Goal: Task Accomplishment & Management: Manage account settings

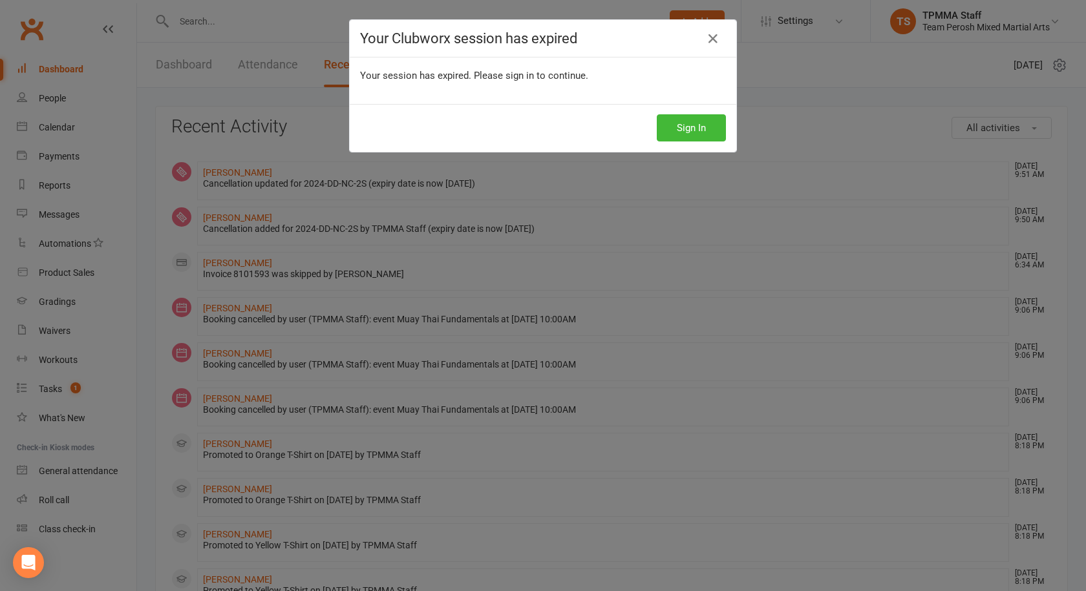
click at [707, 39] on icon at bounding box center [713, 39] width 16 height 16
click at [714, 39] on icon at bounding box center [713, 39] width 16 height 16
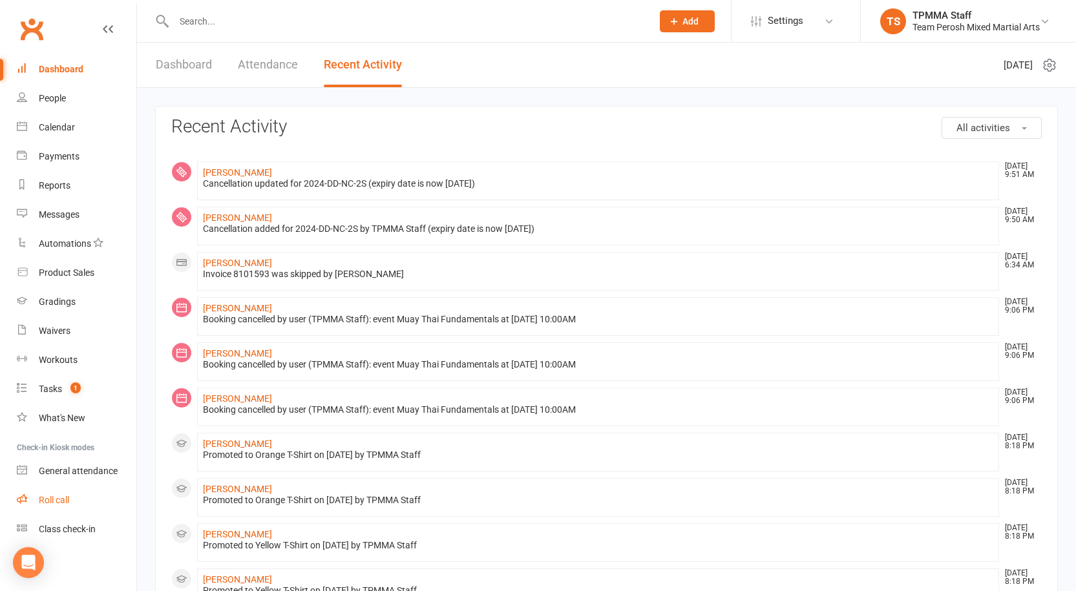
click at [61, 502] on div "Roll call" at bounding box center [54, 500] width 30 height 10
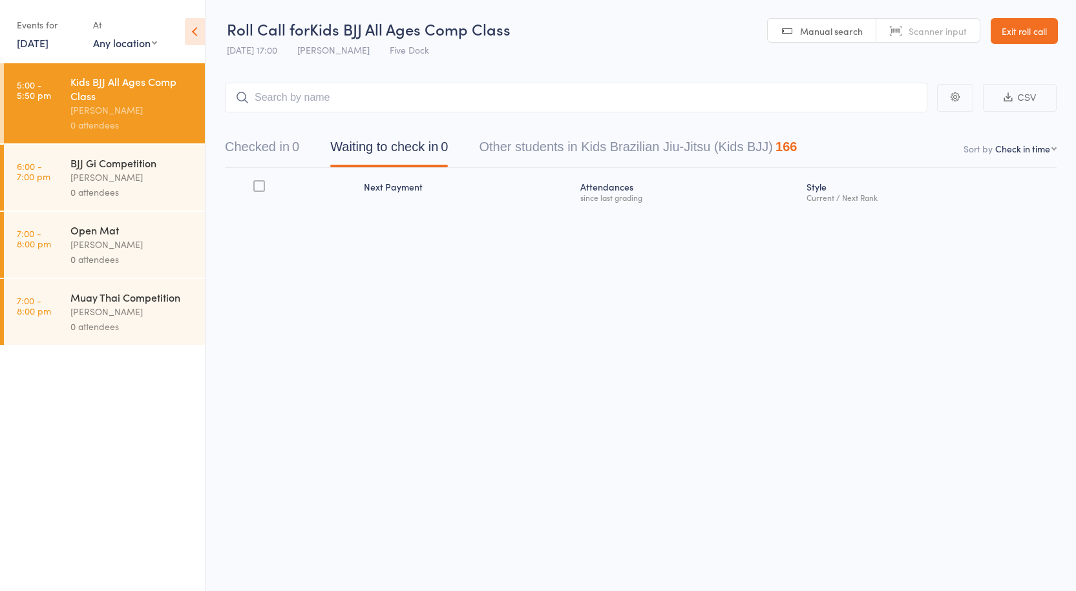
click at [1006, 34] on link "Exit roll call" at bounding box center [1024, 31] width 67 height 26
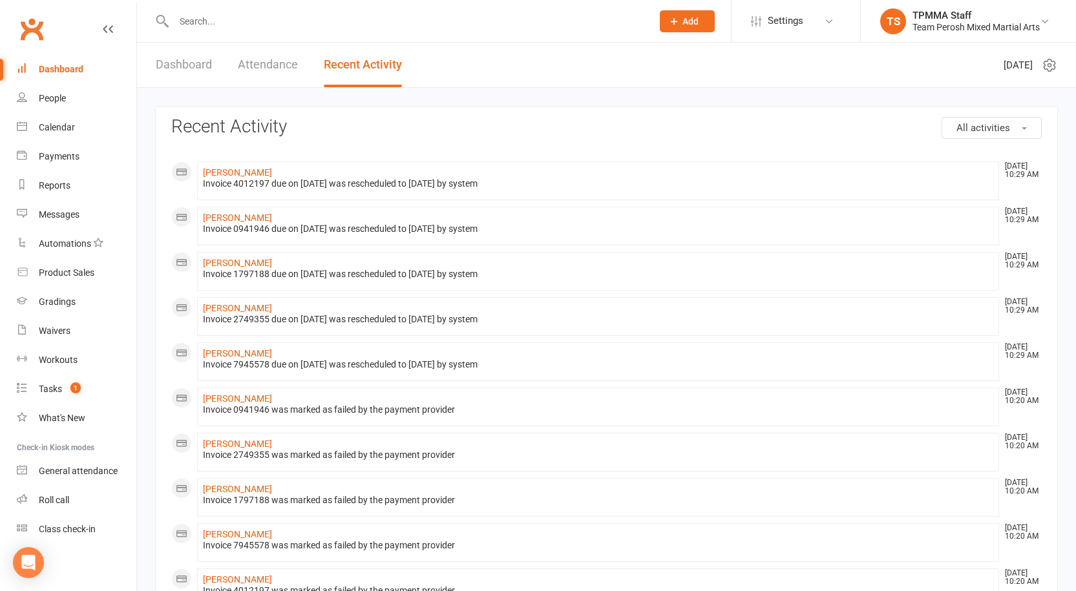
click at [187, 61] on link "Dashboard" at bounding box center [184, 65] width 56 height 45
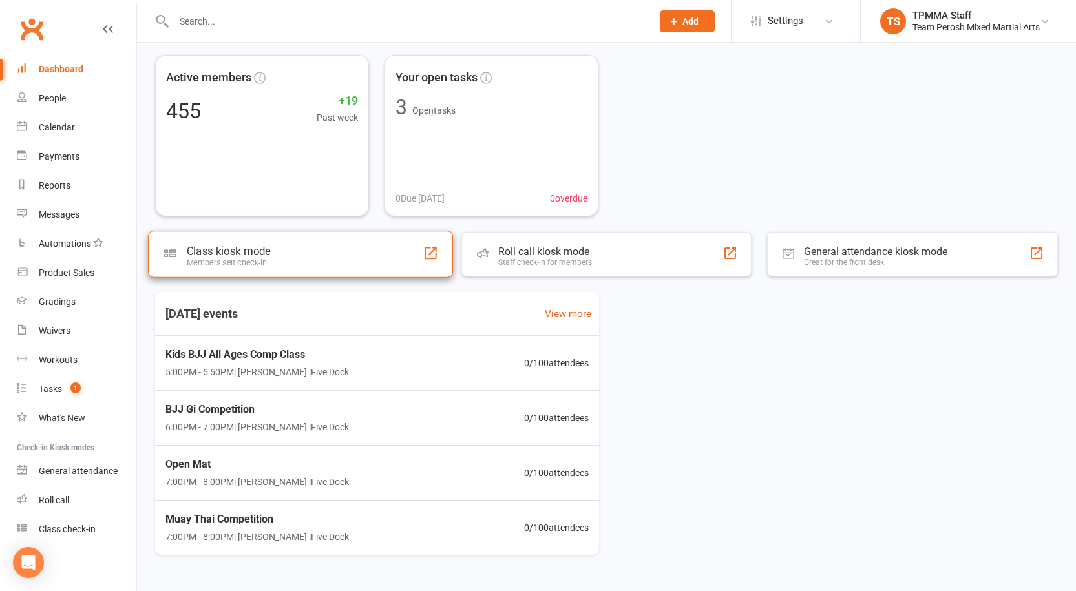
scroll to position [83, 0]
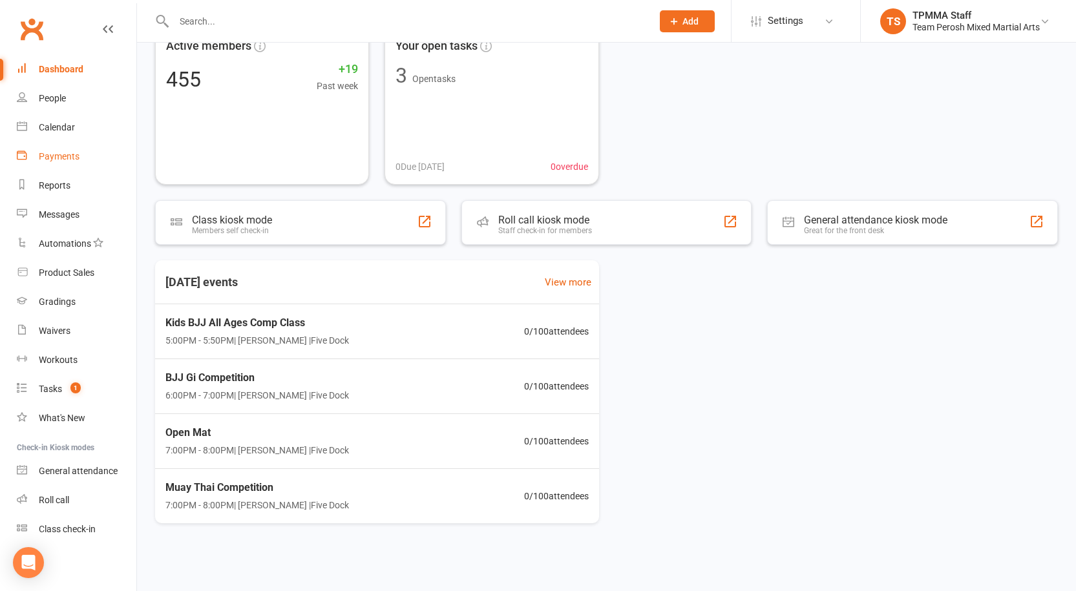
click at [58, 153] on div "Payments" at bounding box center [59, 156] width 41 height 10
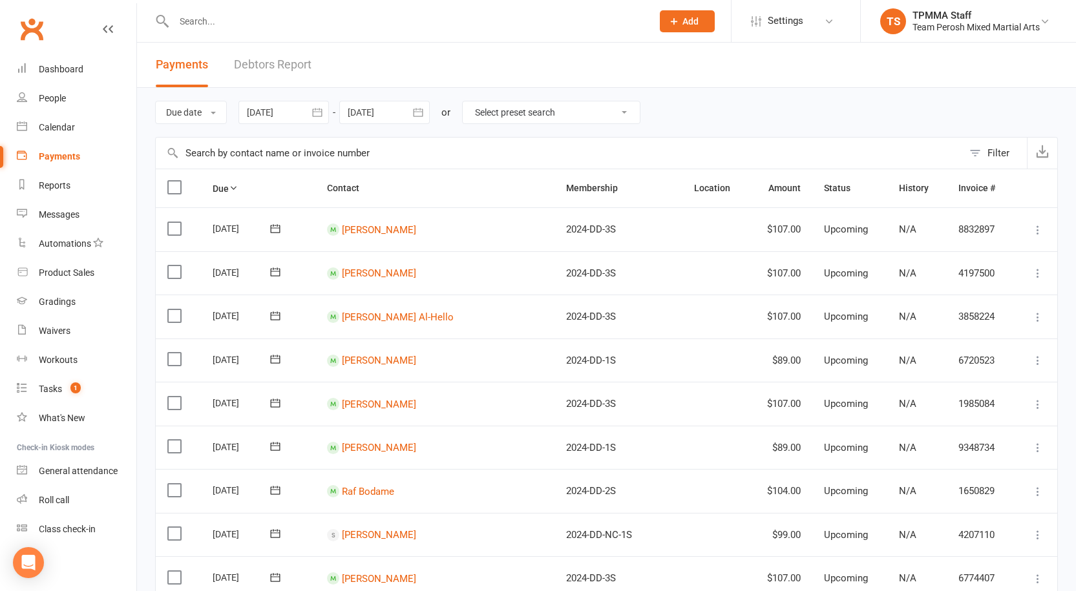
click at [284, 67] on link "Debtors Report" at bounding box center [273, 65] width 78 height 45
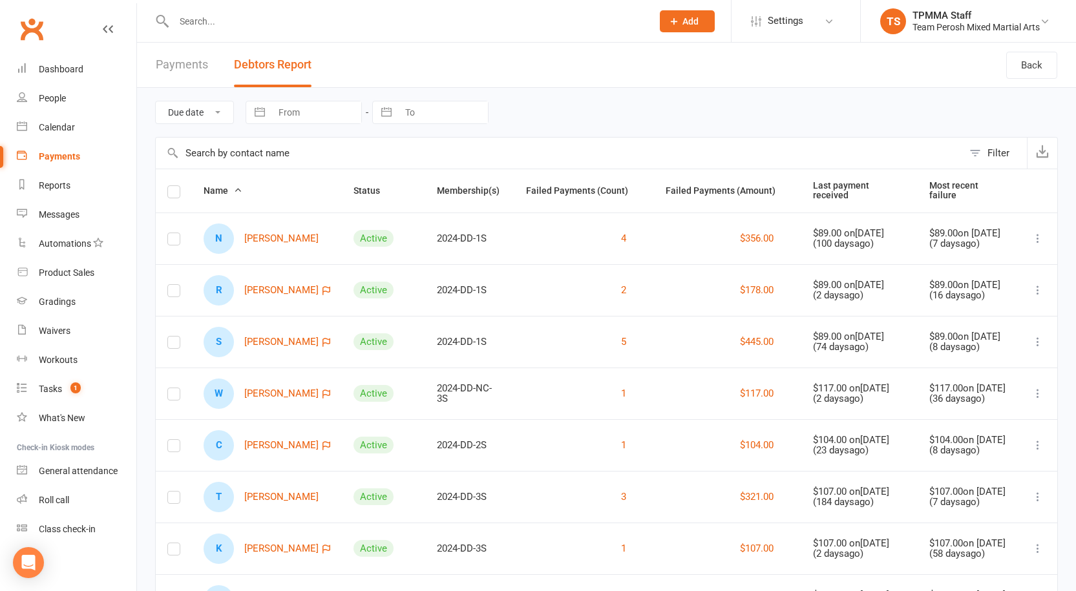
scroll to position [187, 0]
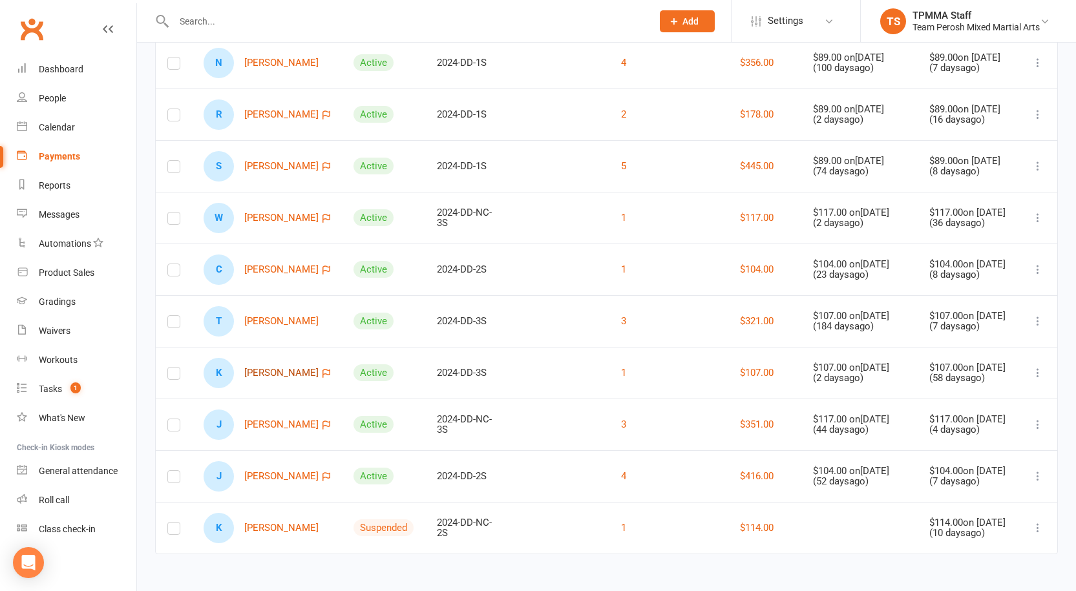
click at [259, 374] on link "K Karim Mohamed" at bounding box center [261, 373] width 115 height 30
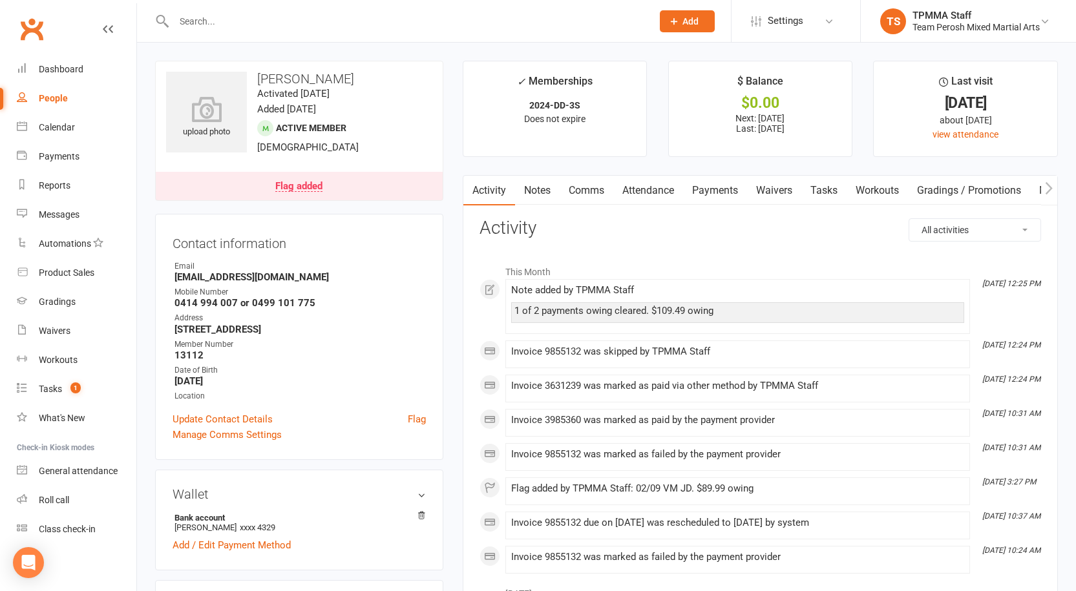
click at [724, 194] on link "Payments" at bounding box center [715, 191] width 64 height 30
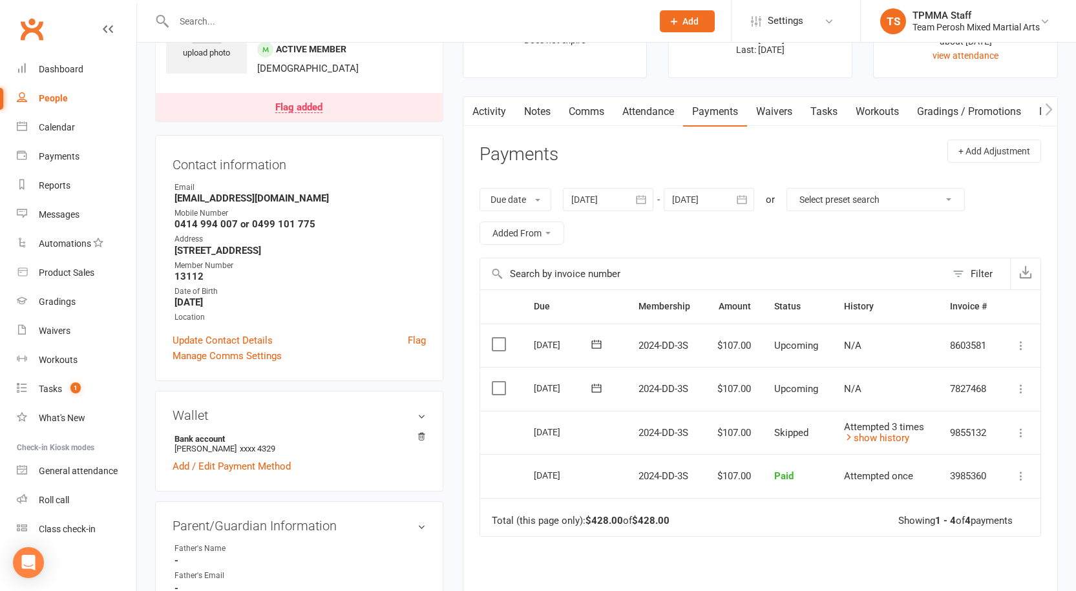
scroll to position [194, 0]
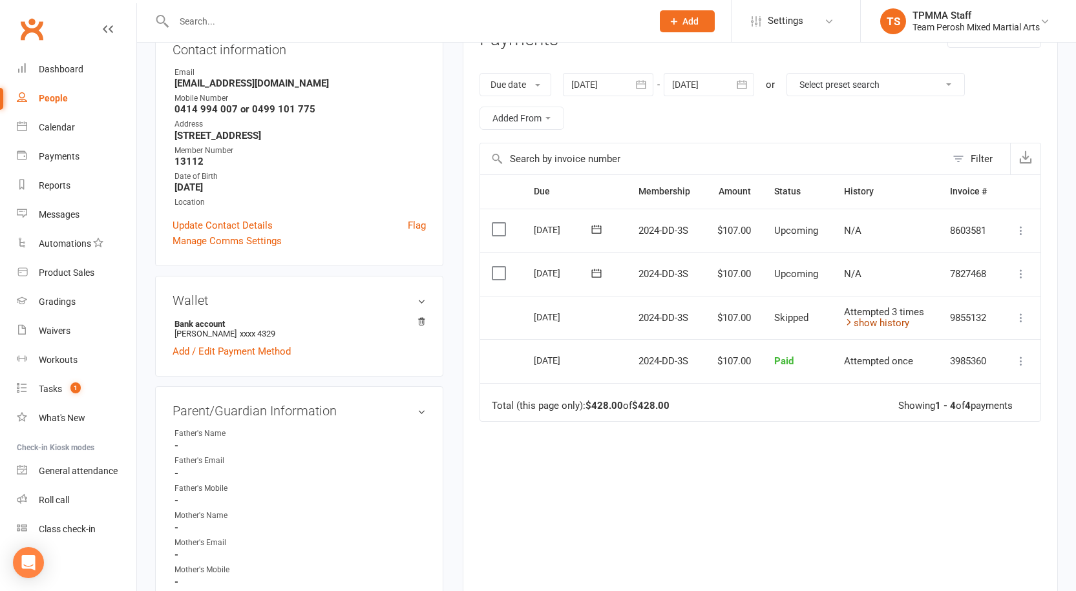
click at [889, 323] on link "show history" at bounding box center [876, 323] width 65 height 12
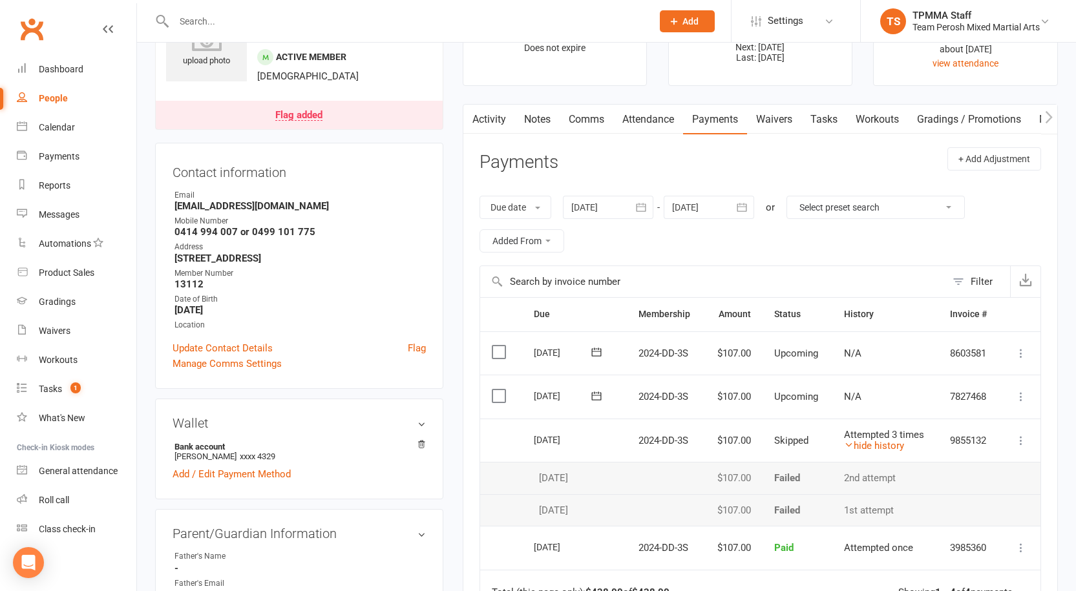
scroll to position [65, 0]
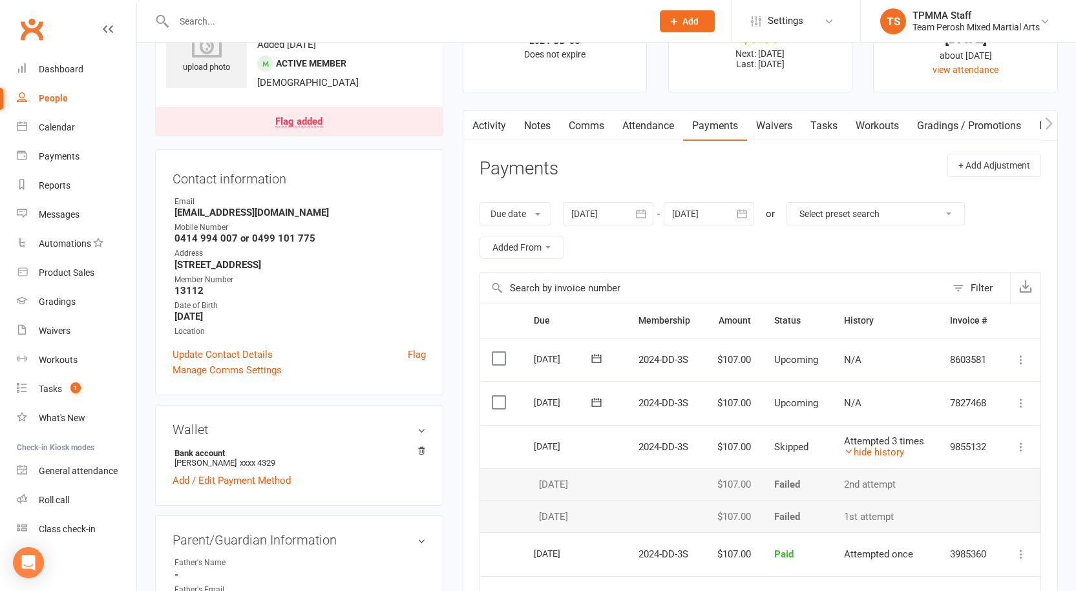
click at [646, 215] on icon "button" at bounding box center [642, 213] width 10 height 8
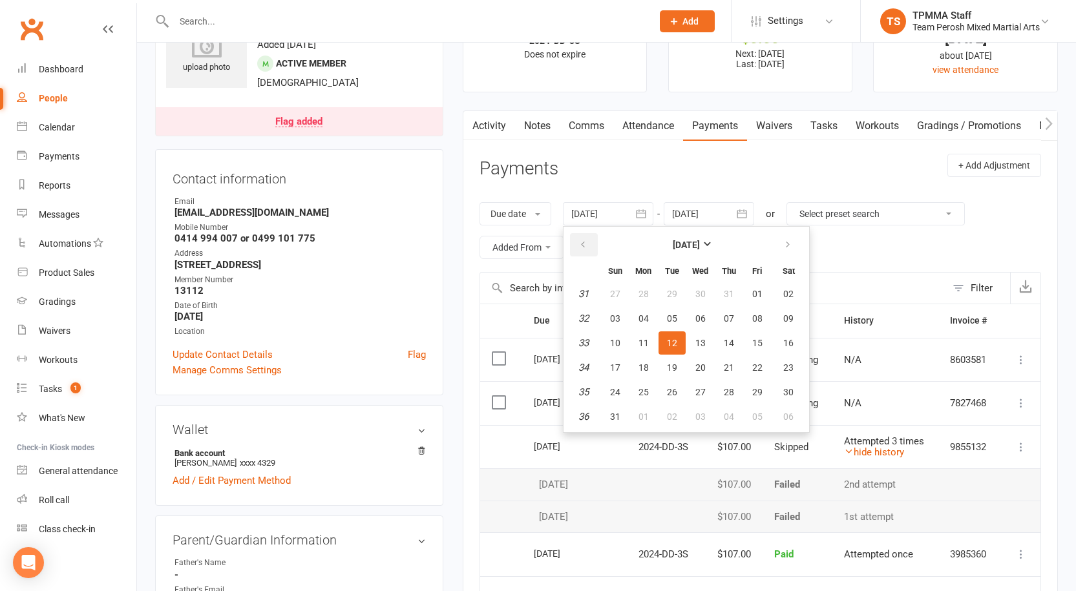
click at [580, 250] on button "button" at bounding box center [584, 244] width 28 height 23
click at [673, 293] on span "01" at bounding box center [672, 294] width 10 height 10
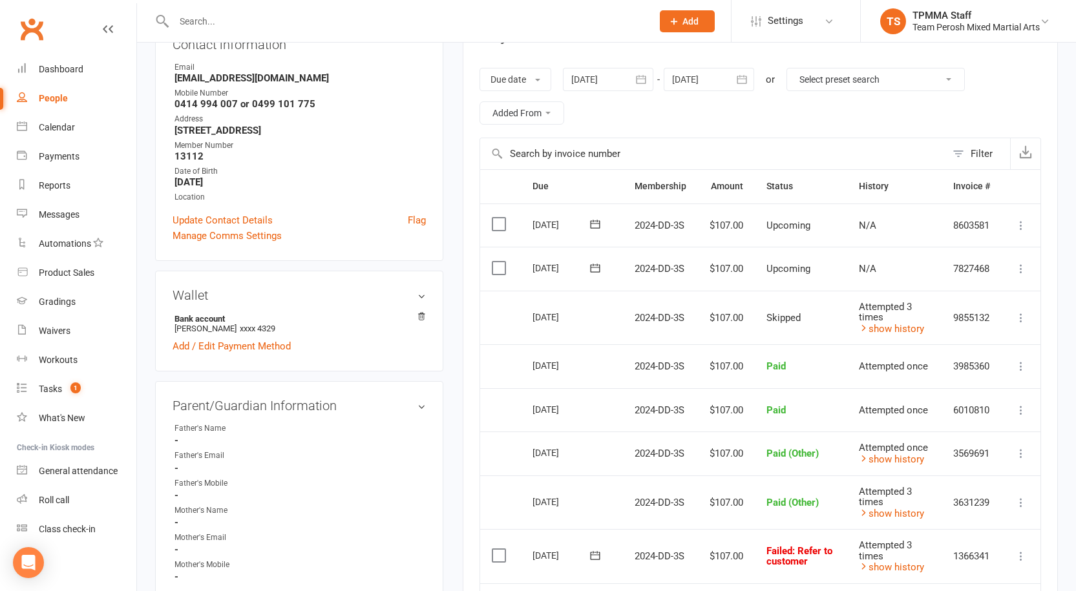
scroll to position [194, 0]
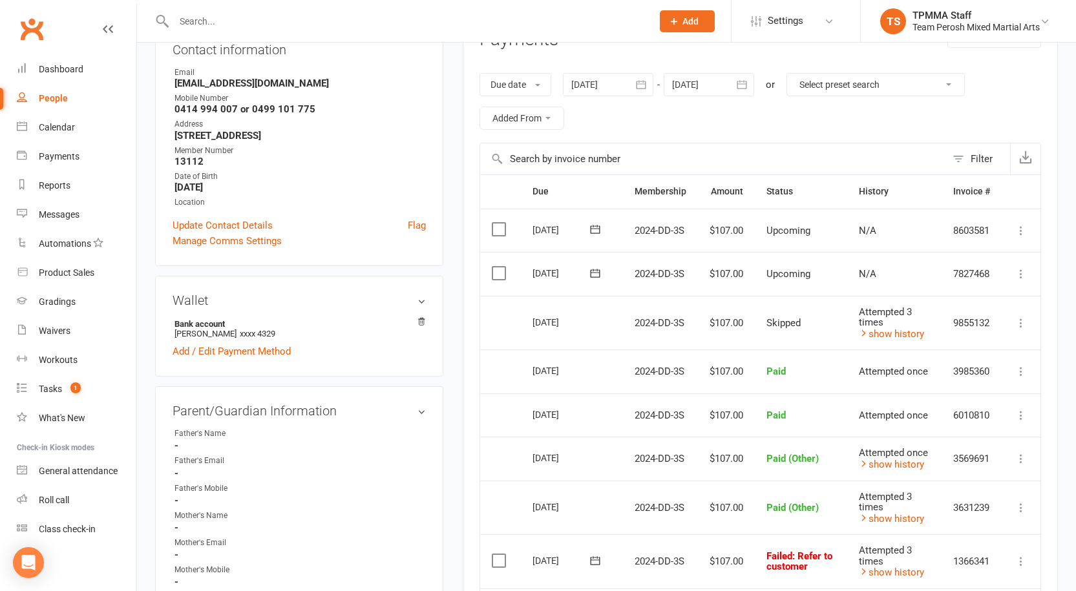
click at [646, 85] on icon "button" at bounding box center [641, 84] width 13 height 13
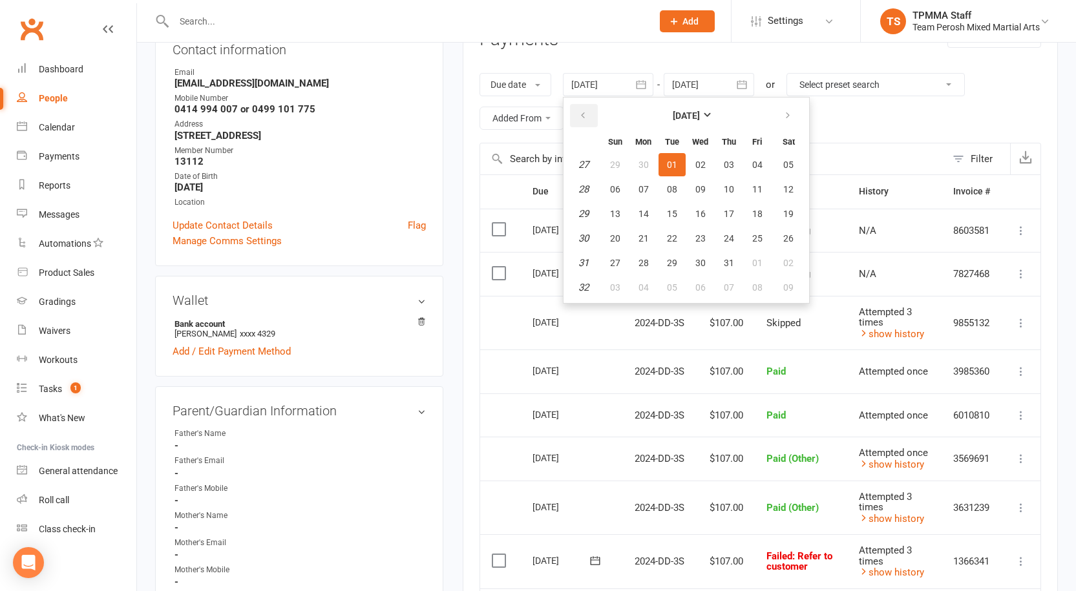
click at [581, 114] on icon "button" at bounding box center [582, 116] width 9 height 10
click at [620, 165] on span "01" at bounding box center [615, 165] width 10 height 10
type input "01 Jun 2025"
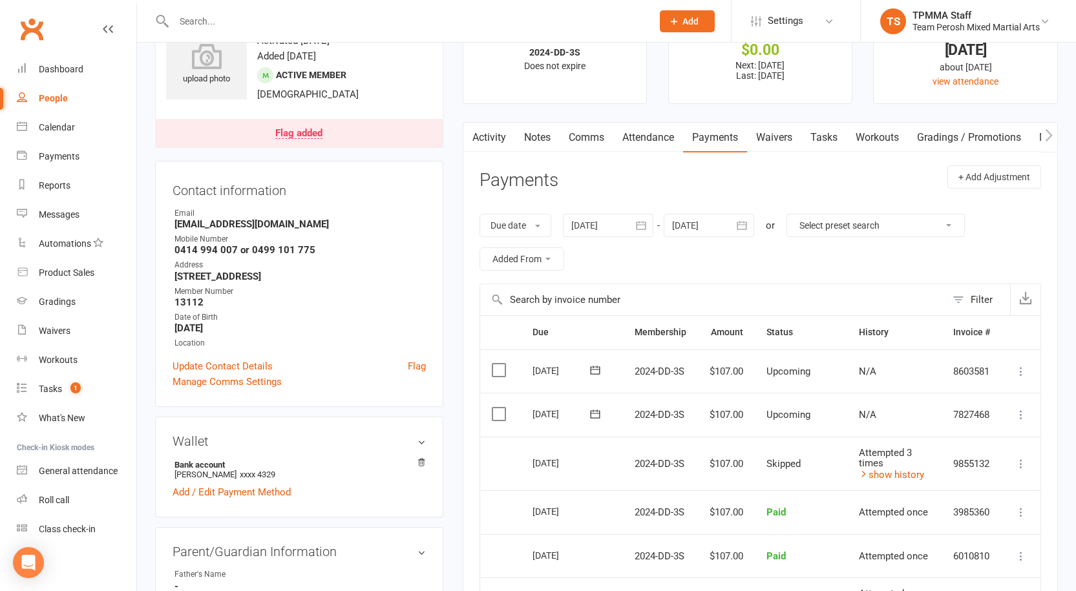
scroll to position [0, 0]
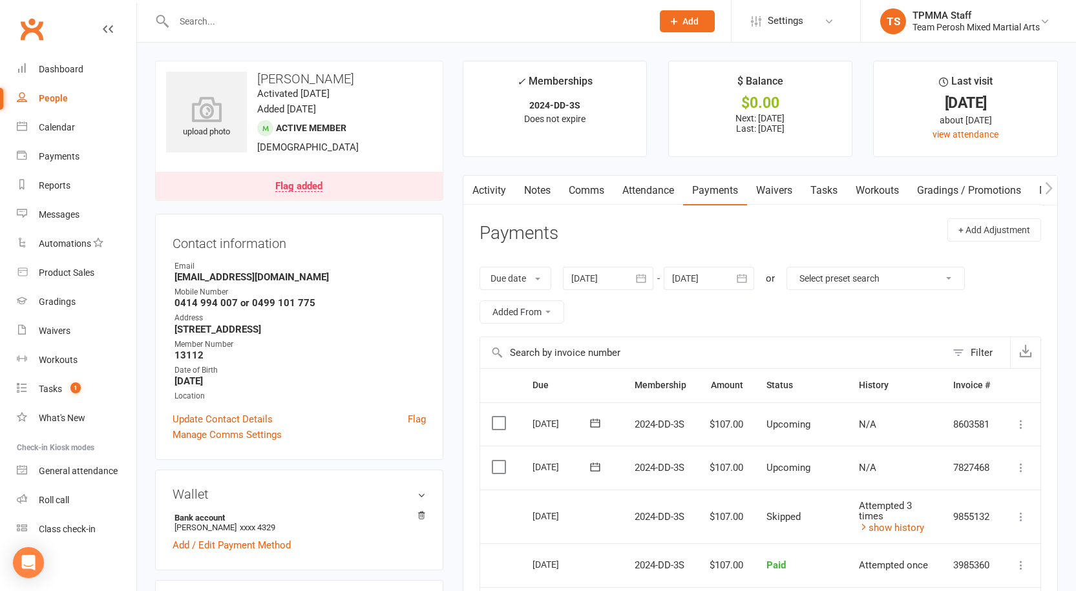
click at [309, 184] on div "Flag added" at bounding box center [298, 187] width 47 height 10
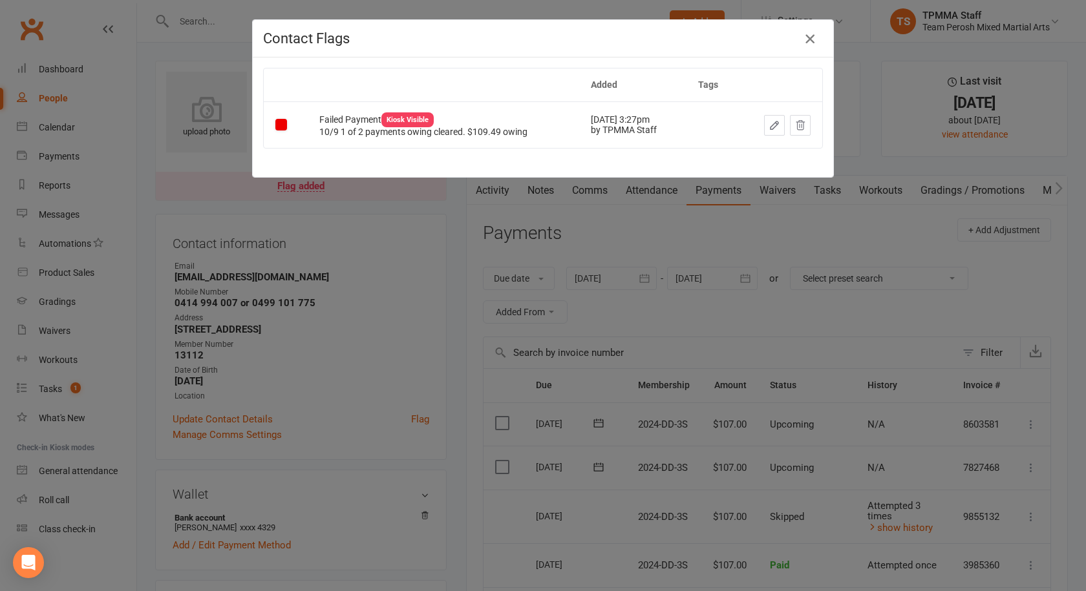
click at [803, 36] on icon "button" at bounding box center [810, 39] width 16 height 16
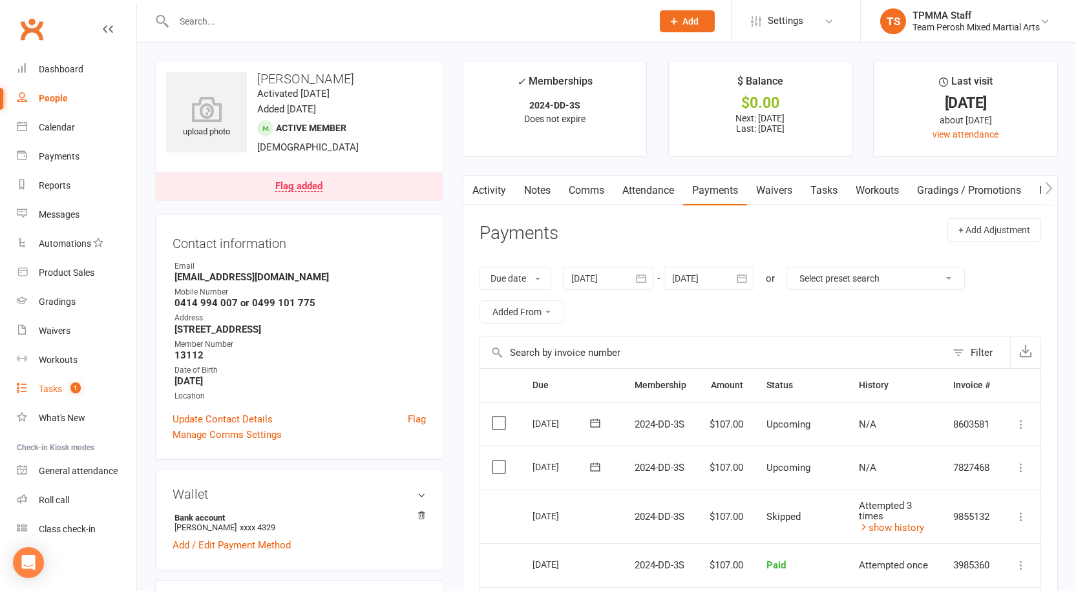
click at [51, 390] on div "Tasks" at bounding box center [50, 389] width 23 height 10
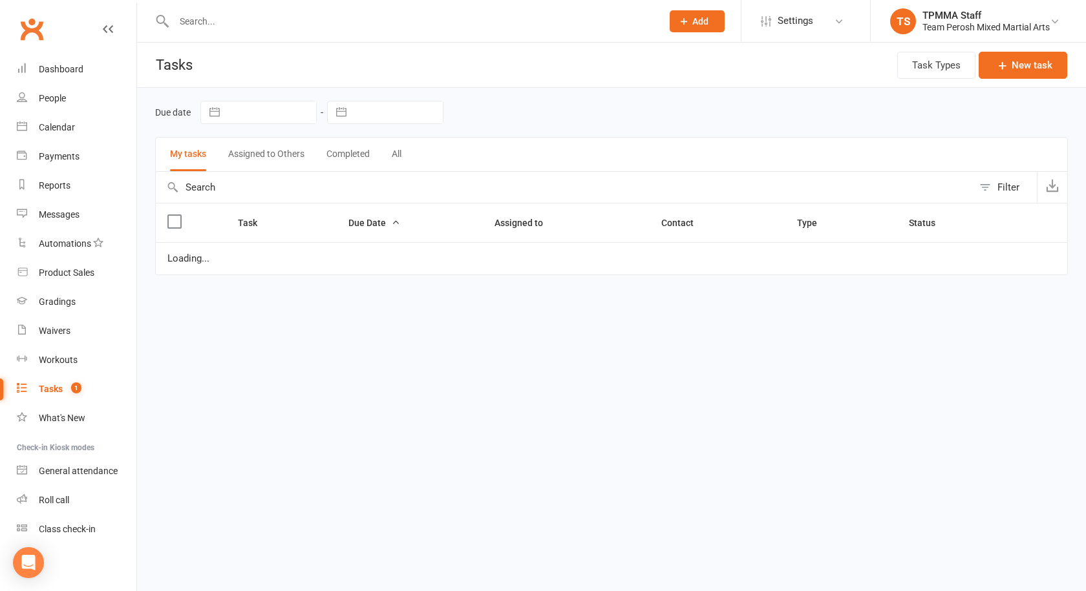
click at [276, 154] on button "Assigned to Others" at bounding box center [266, 155] width 76 height 34
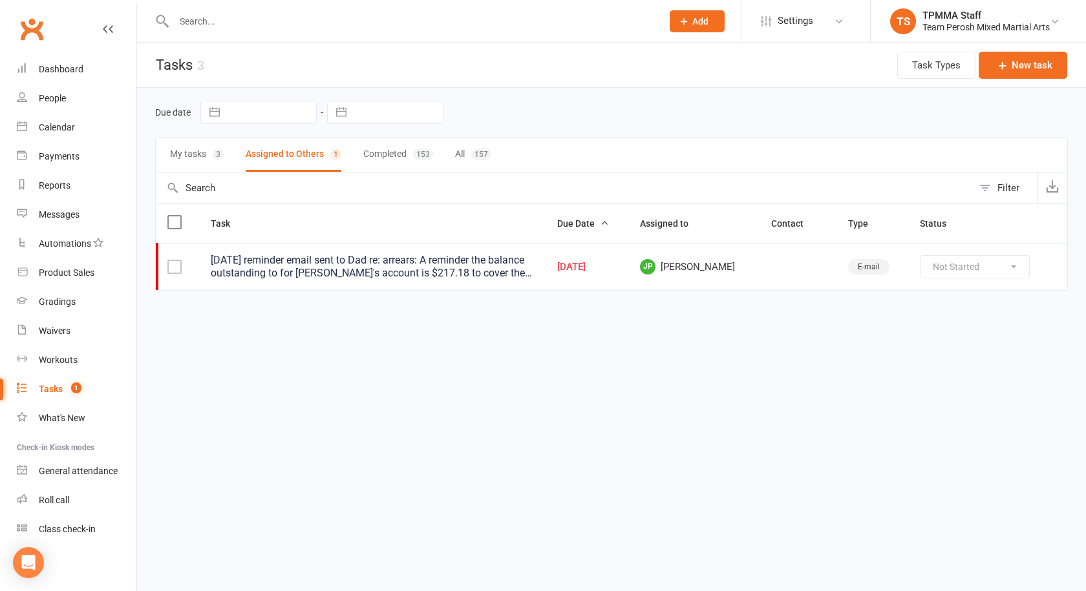
click at [177, 266] on label at bounding box center [173, 266] width 13 height 13
click at [693, 167] on div "My tasks 3 Assigned to Others 1 Completed 153 All 157" at bounding box center [611, 155] width 913 height 36
click at [53, 60] on link "Dashboard" at bounding box center [77, 69] width 120 height 29
